Goal: Navigation & Orientation: Find specific page/section

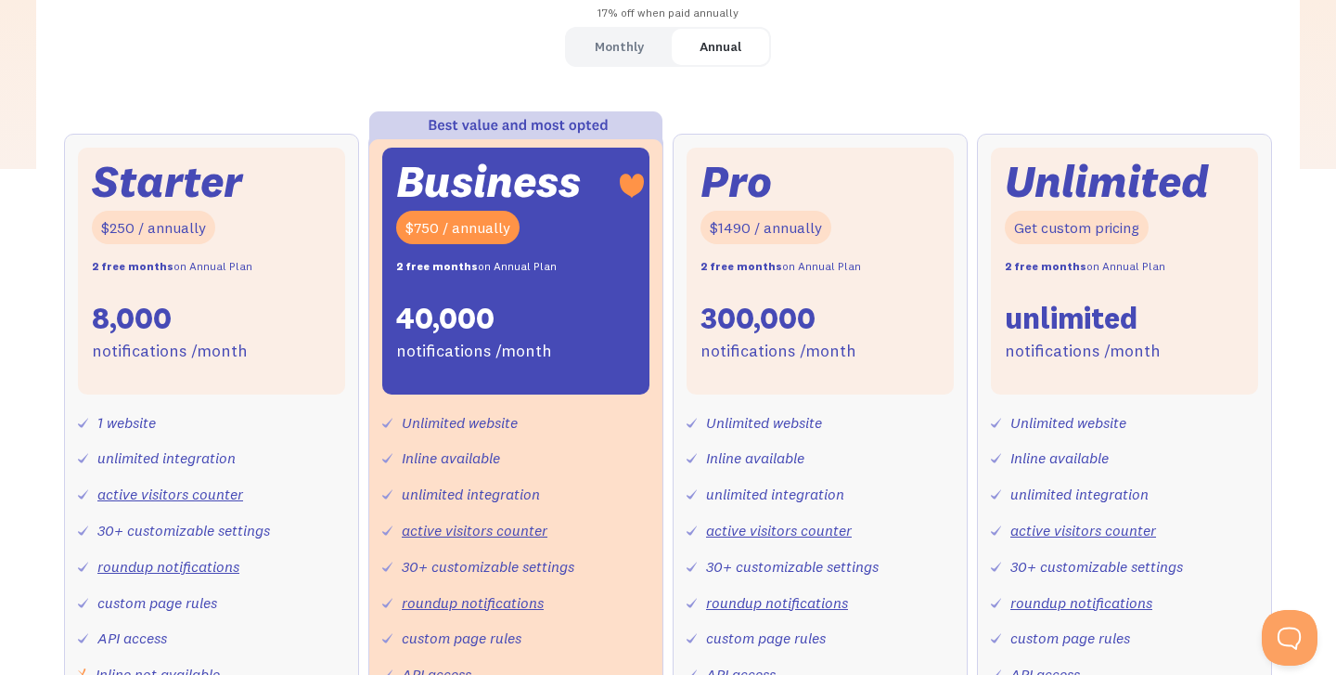
scroll to position [305, 0]
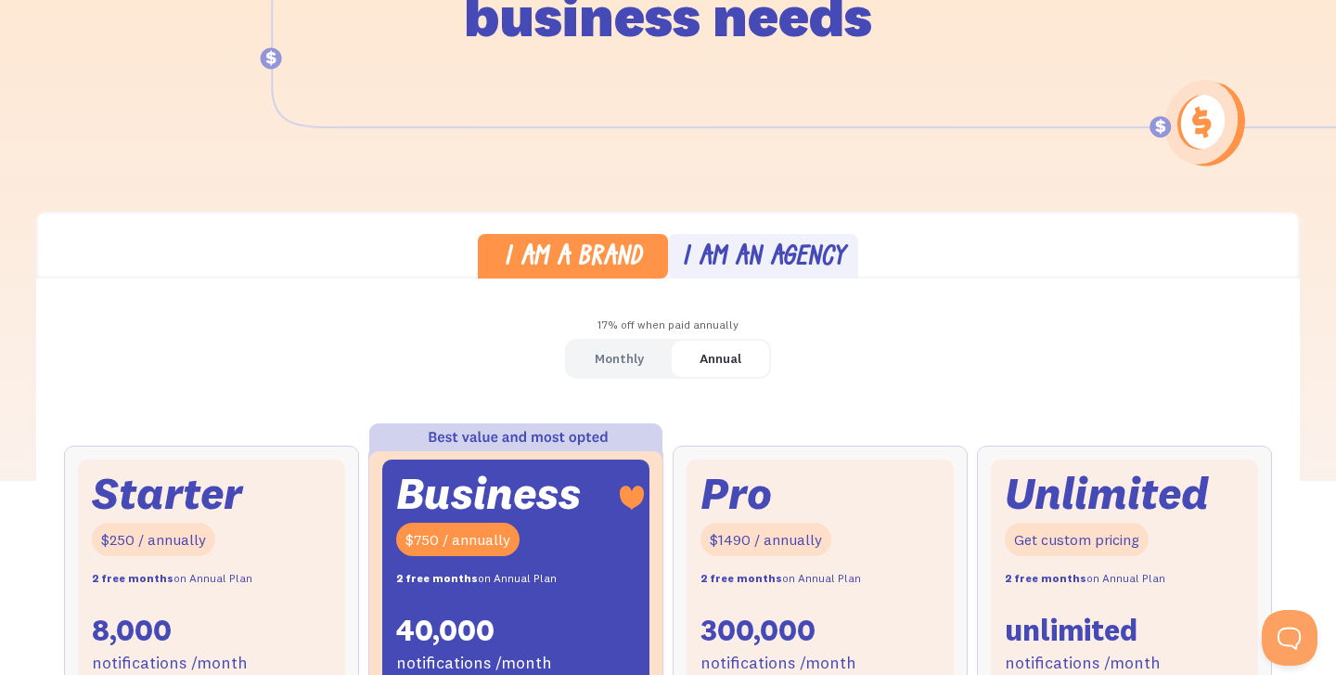
click at [767, 270] on div "I am an agency" at bounding box center [763, 258] width 163 height 27
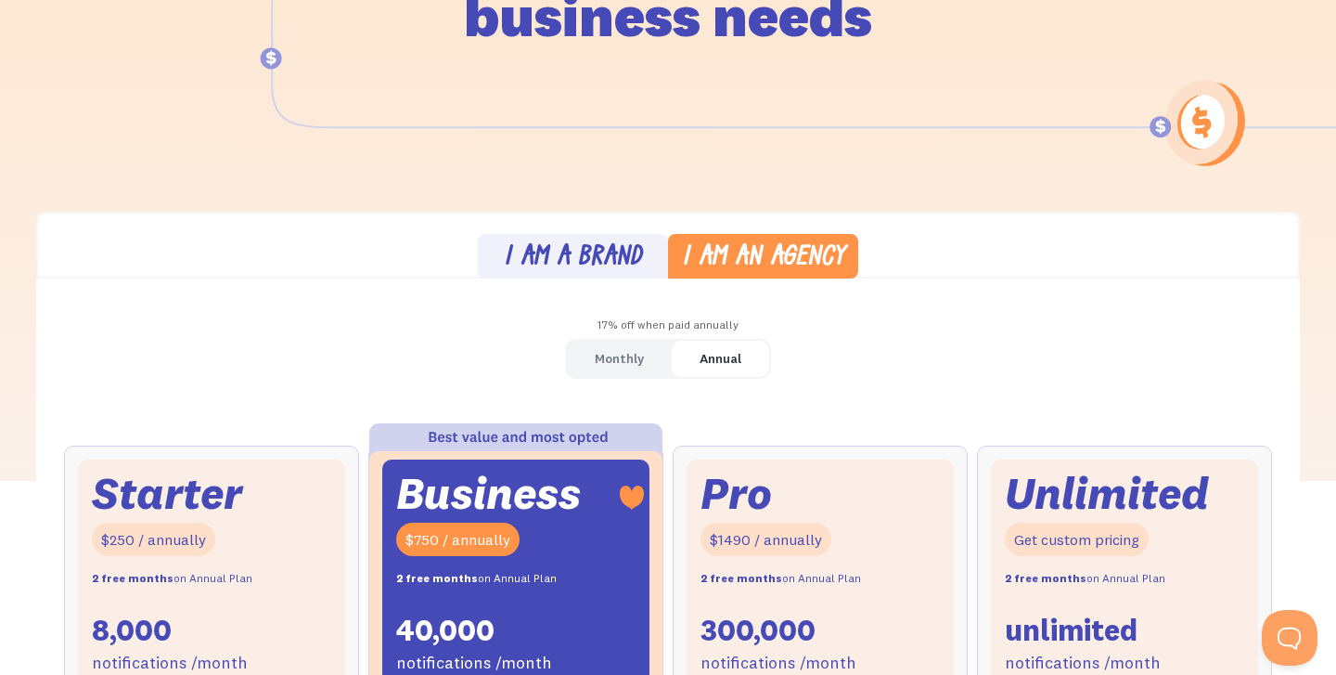
click at [609, 255] on div "I am a brand" at bounding box center [573, 258] width 138 height 27
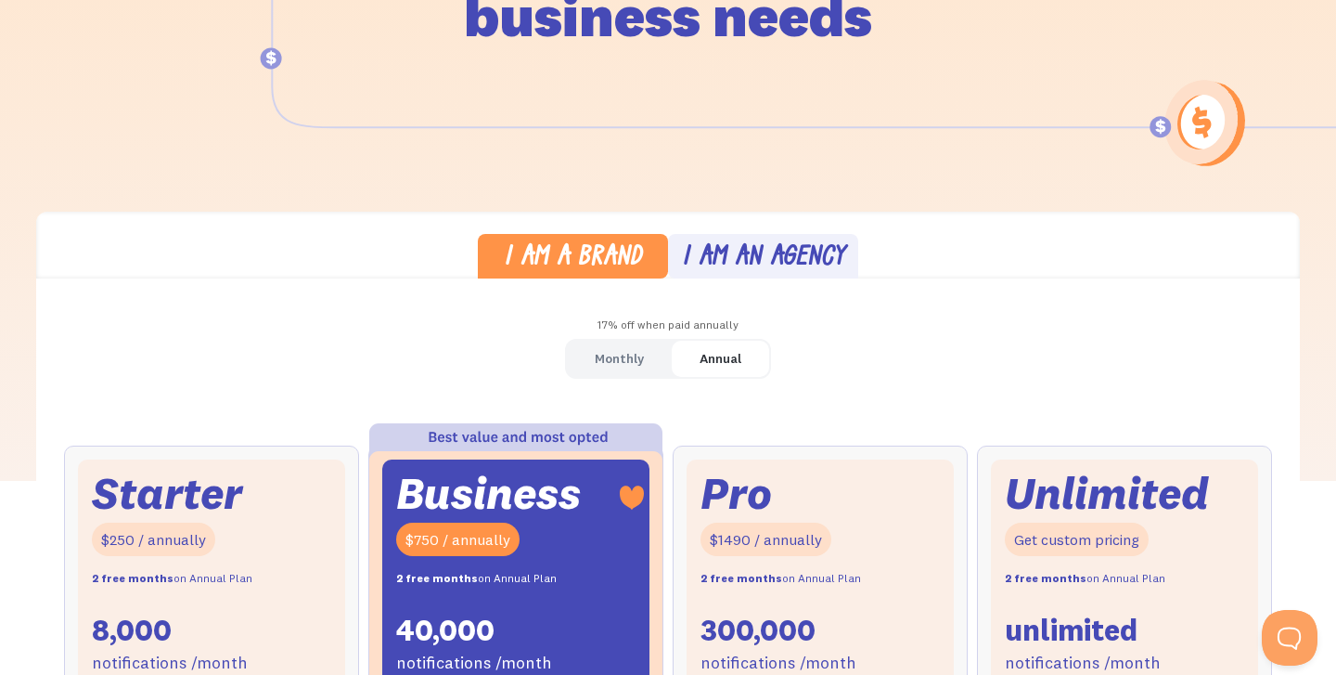
click at [750, 260] on div "I am an agency" at bounding box center [763, 258] width 163 height 27
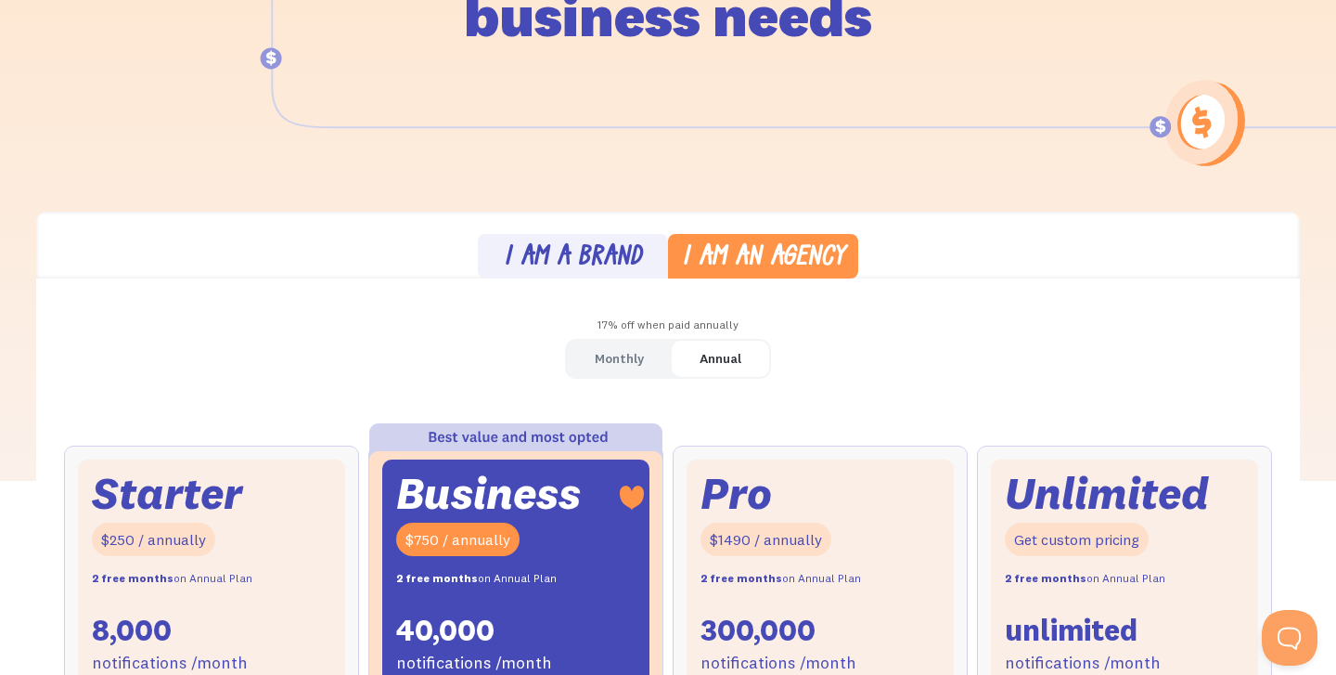
click at [600, 253] on div "I am a brand" at bounding box center [573, 258] width 138 height 27
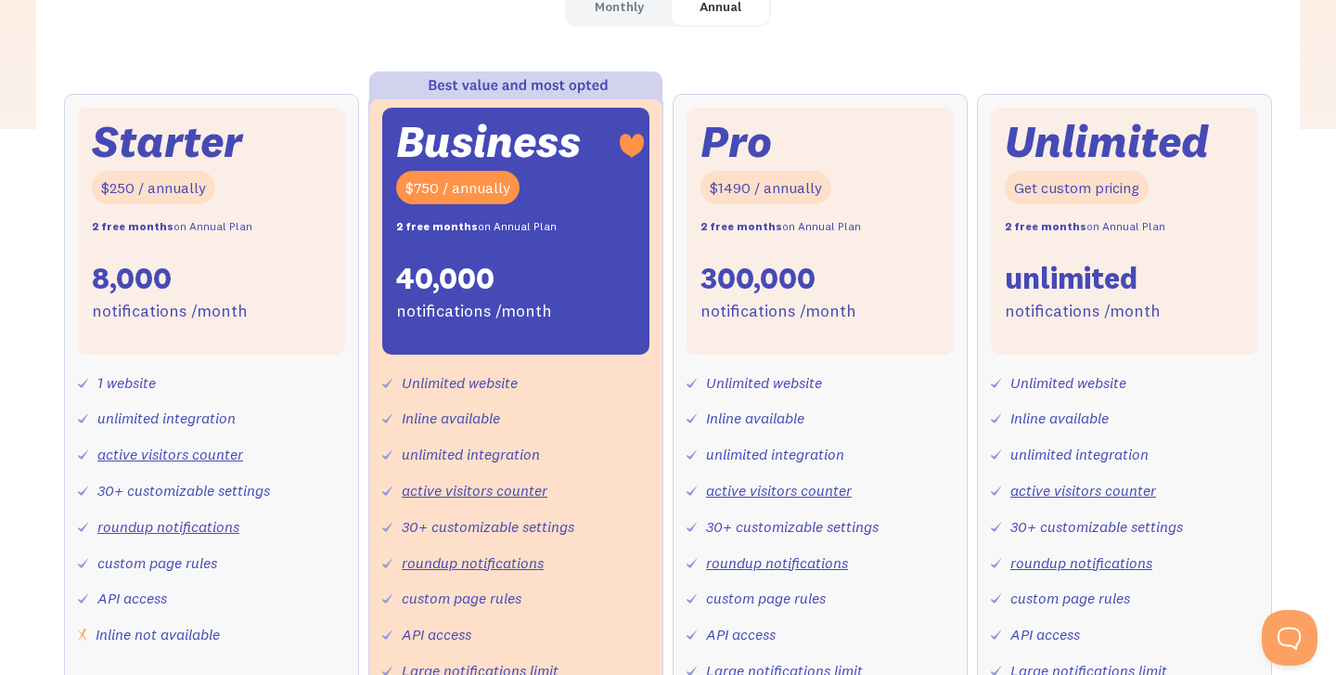
scroll to position [480, 0]
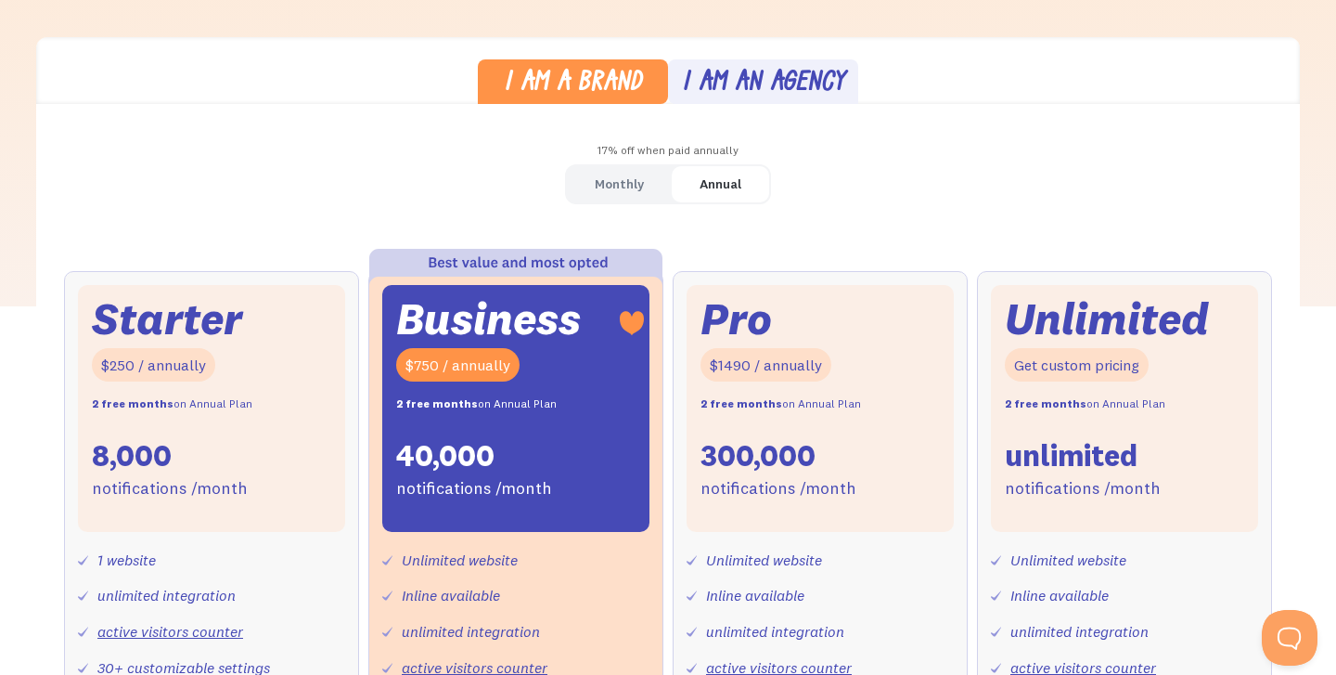
click at [794, 93] on div "I am an agency" at bounding box center [763, 84] width 163 height 27
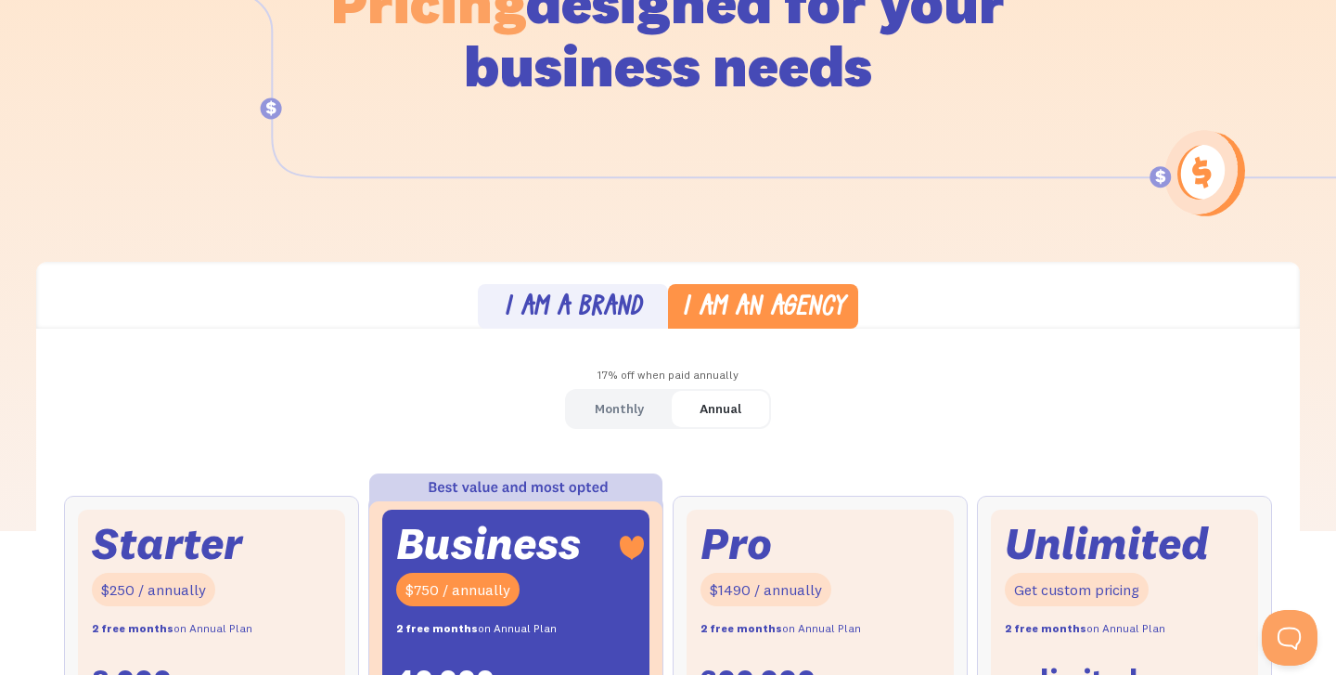
scroll to position [0, 0]
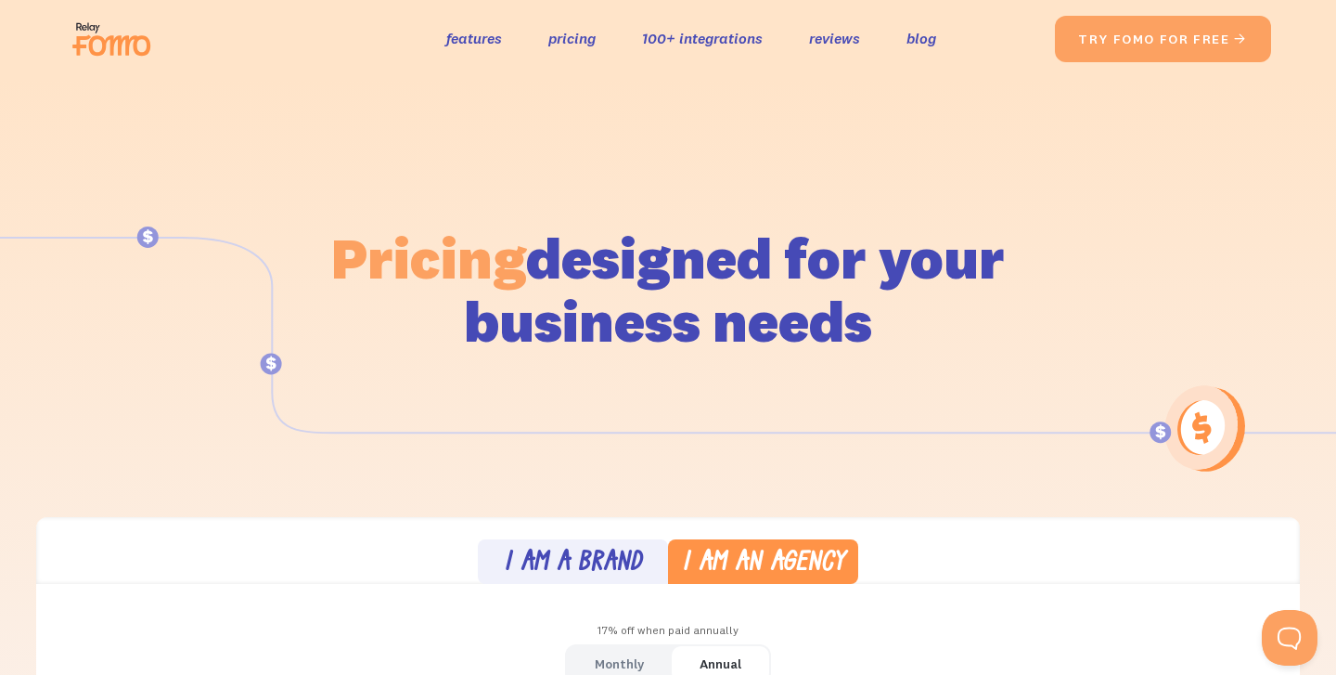
click at [158, 43] on img at bounding box center [117, 38] width 104 height 59
click at [109, 40] on img at bounding box center [117, 38] width 104 height 59
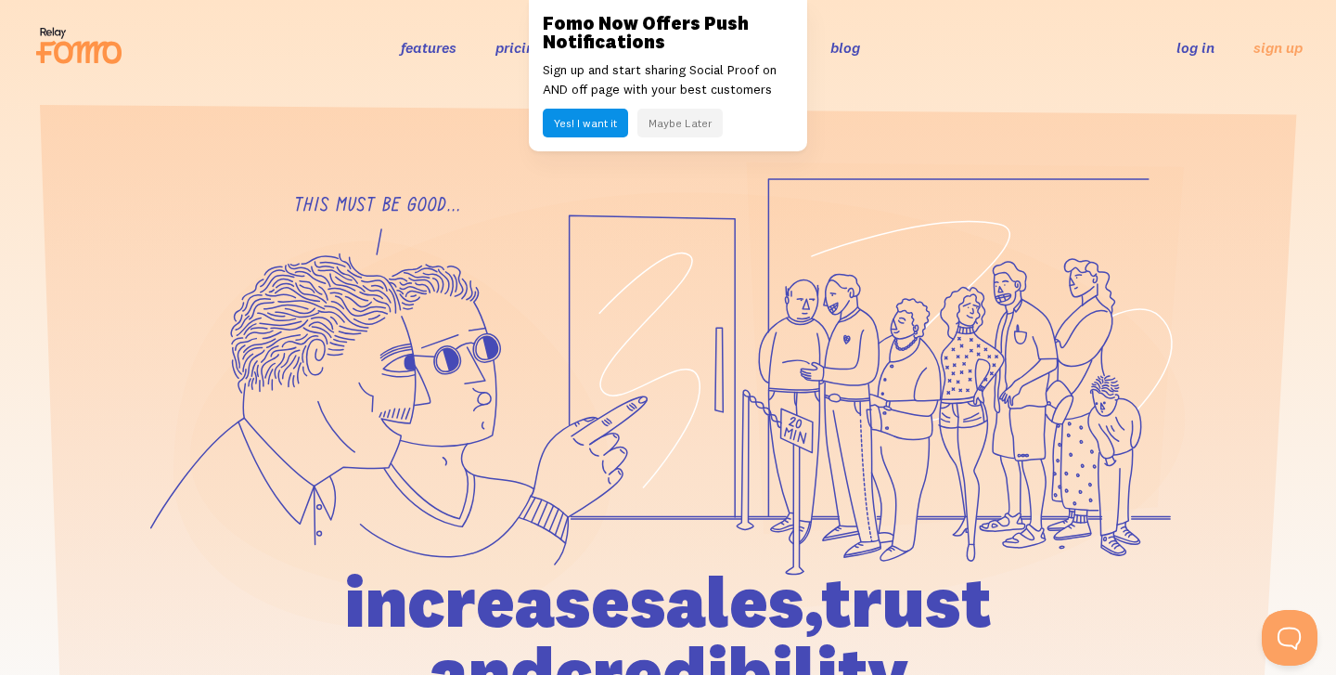
click at [669, 120] on button "Maybe Later" at bounding box center [679, 123] width 85 height 29
